Goal: Check status: Check status

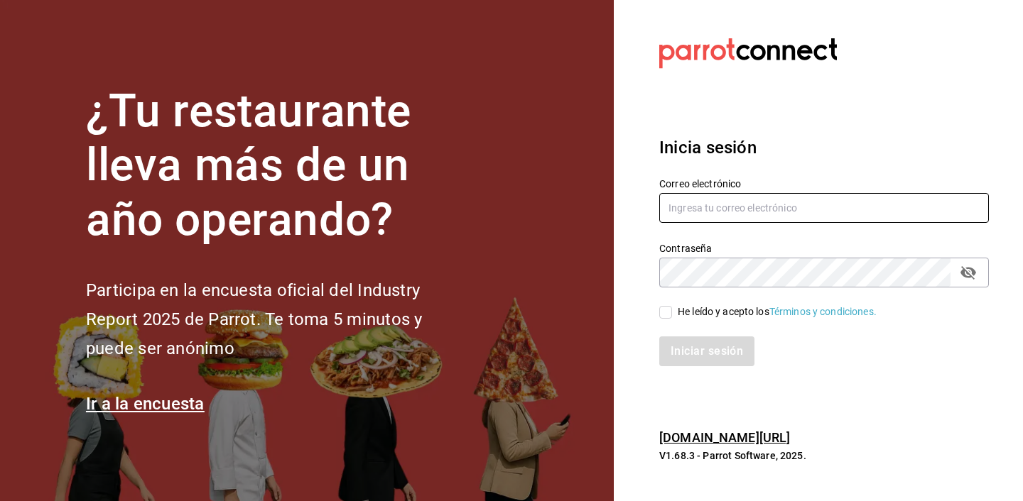
type input "[PERSON_NAME][EMAIL_ADDRESS][DOMAIN_NAME]"
click at [663, 311] on input "He leído y acepto los Términos y condiciones." at bounding box center [665, 312] width 13 height 13
checkbox input "true"
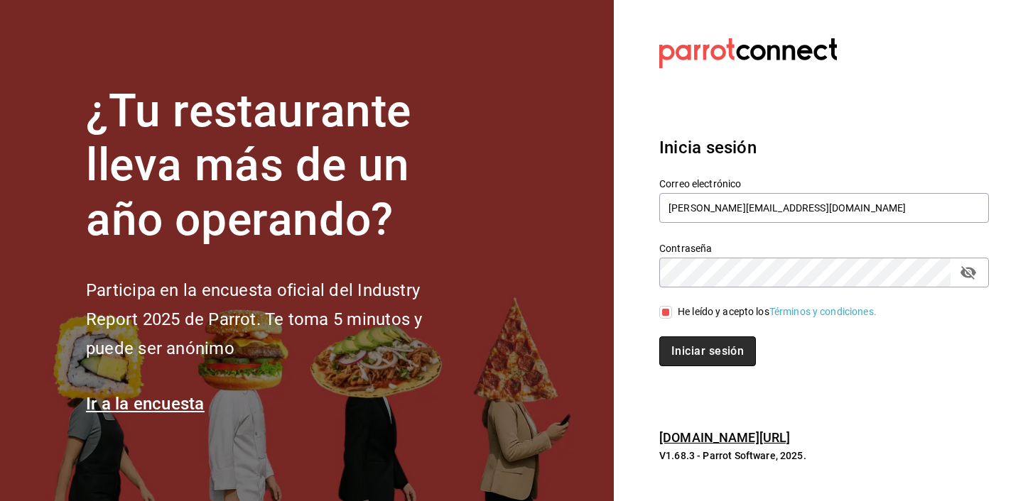
click at [681, 357] on button "Iniciar sesión" at bounding box center [707, 352] width 97 height 30
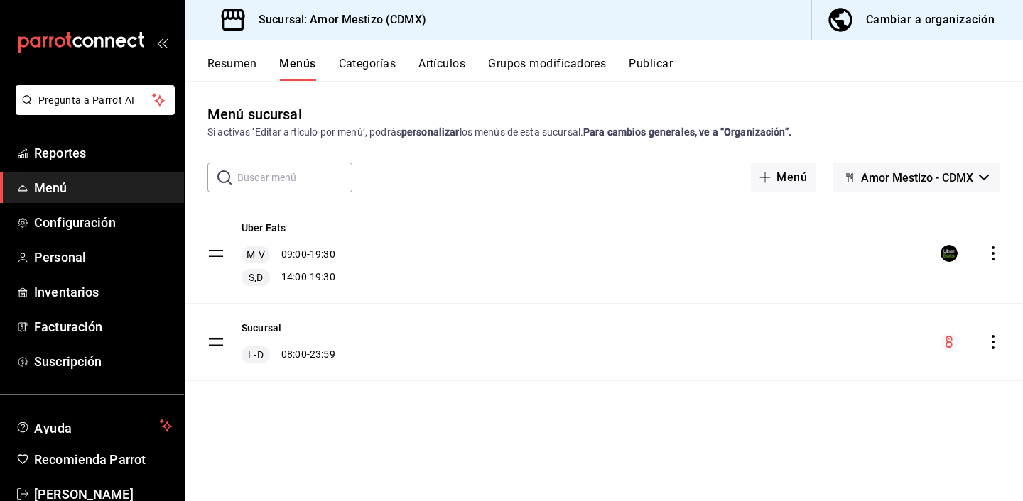
click at [236, 59] on button "Resumen" at bounding box center [231, 69] width 49 height 24
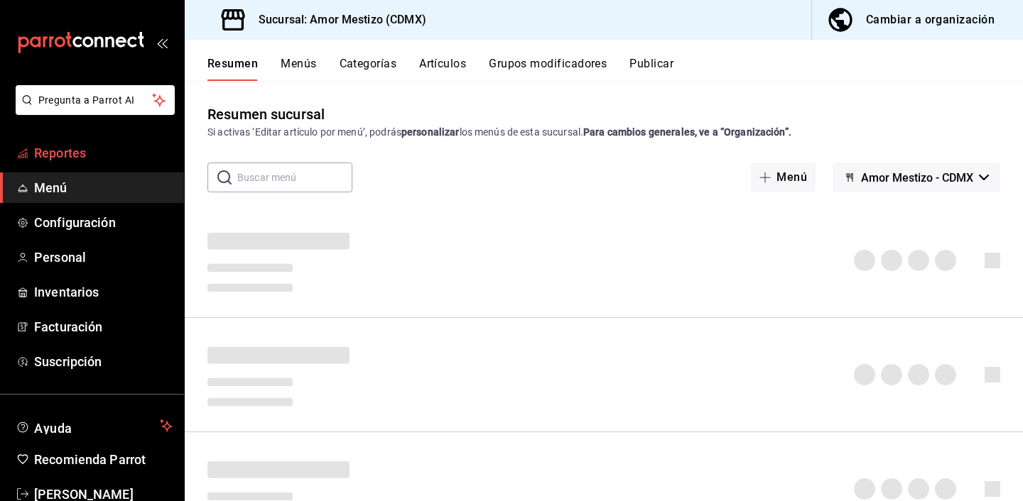
click at [66, 157] on span "Reportes" at bounding box center [103, 152] width 138 height 19
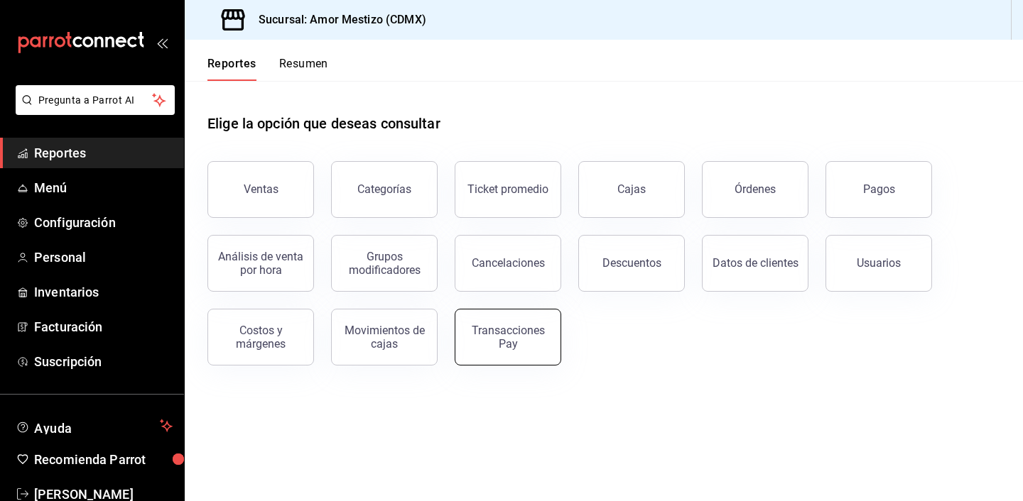
click at [483, 349] on div "Transacciones Pay" at bounding box center [508, 337] width 88 height 27
click at [483, 349] on html "Pregunta a Parrot AI Reportes Menú Configuración Personal Inventarios Facturaci…" at bounding box center [511, 250] width 1023 height 501
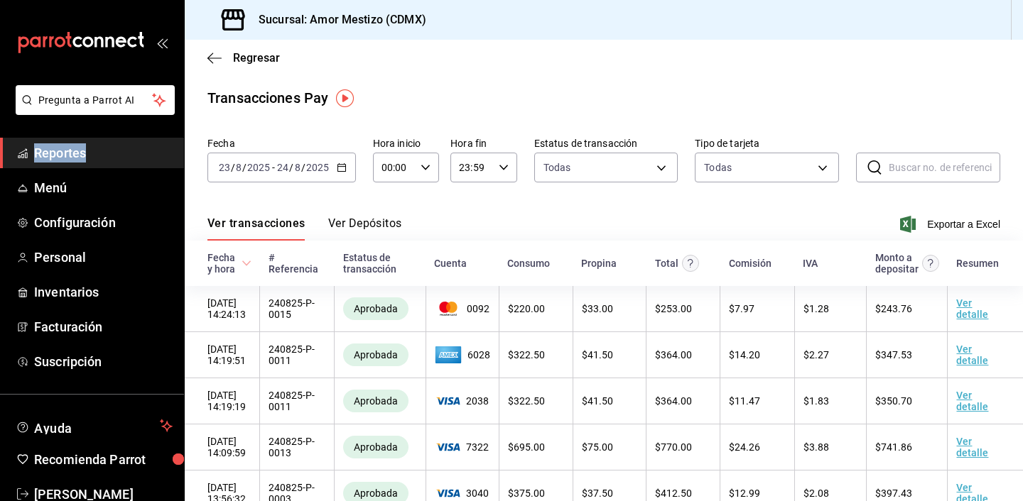
click at [459, 194] on div "Fecha 2025-08-23 23 / 8 / 2025 - 2025-08-24 24 / 8 / 2025 Hora inicio 00:00 Hor…" at bounding box center [603, 165] width 793 height 68
click at [337, 163] on icon "button" at bounding box center [342, 168] width 10 height 10
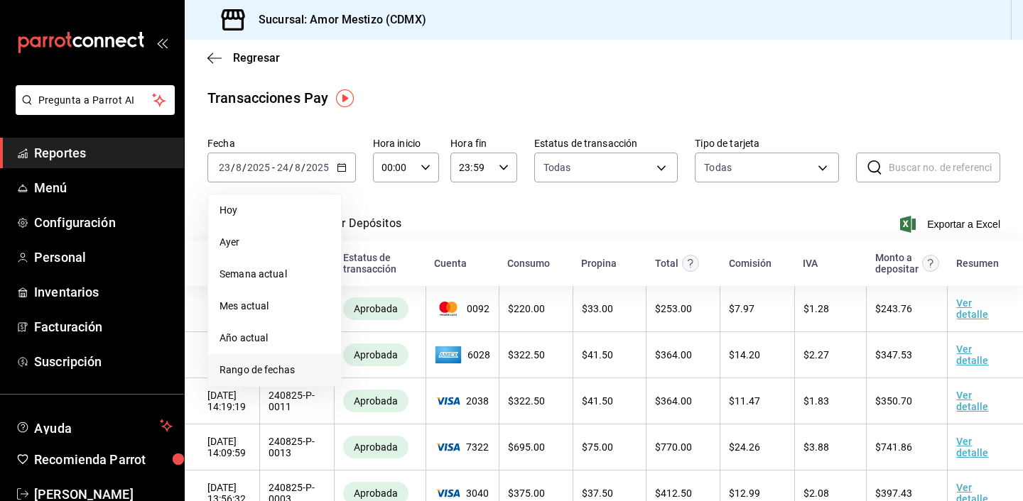
click at [263, 368] on span "Rango de fechas" at bounding box center [274, 370] width 110 height 15
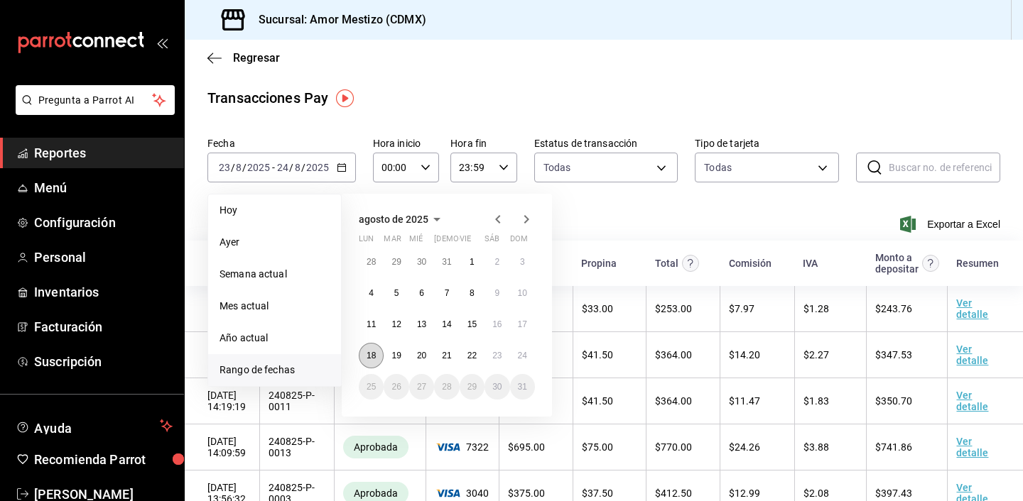
click at [371, 359] on abbr "18" at bounding box center [370, 356] width 9 height 10
click at [516, 362] on button "24" at bounding box center [522, 356] width 25 height 26
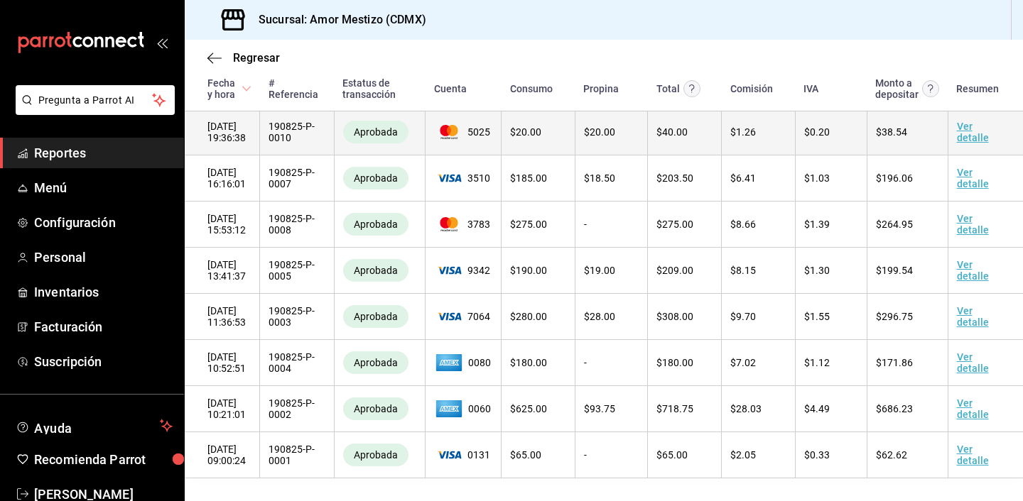
scroll to position [3819, 0]
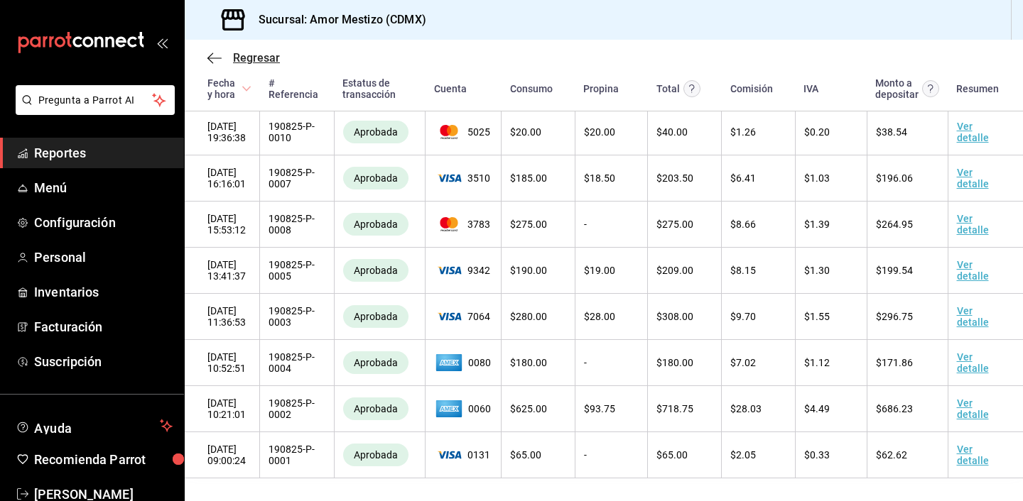
click at [217, 55] on icon "button" at bounding box center [214, 58] width 14 height 13
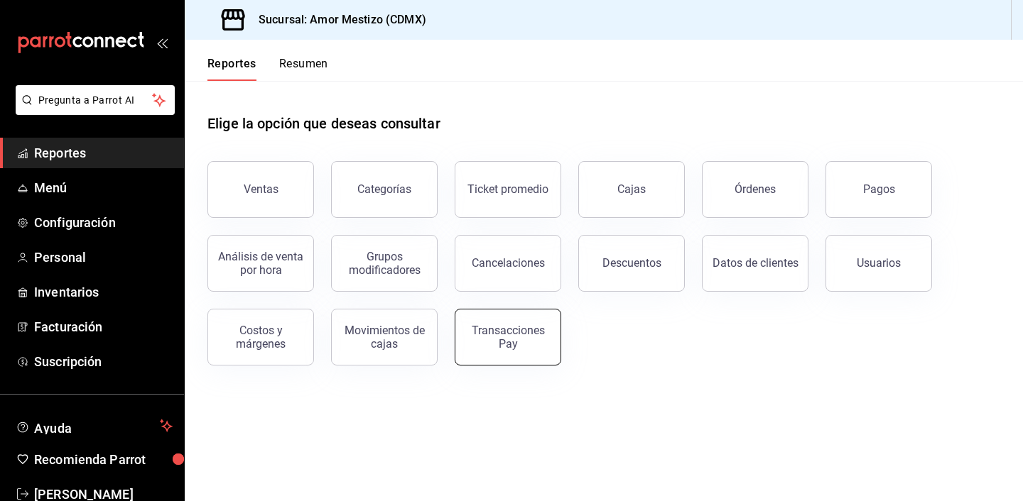
click at [497, 337] on div "Transacciones Pay" at bounding box center [508, 337] width 88 height 27
